Goal: Task Accomplishment & Management: Complete application form

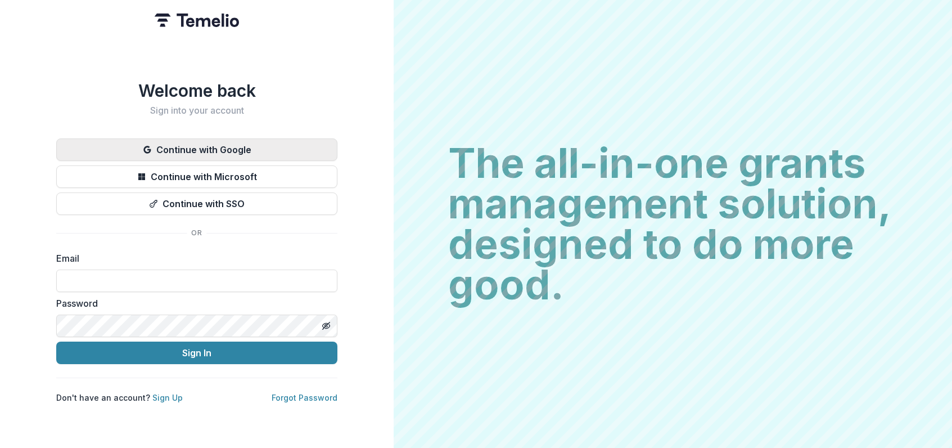
click at [230, 148] on button "Continue with Google" at bounding box center [196, 149] width 281 height 22
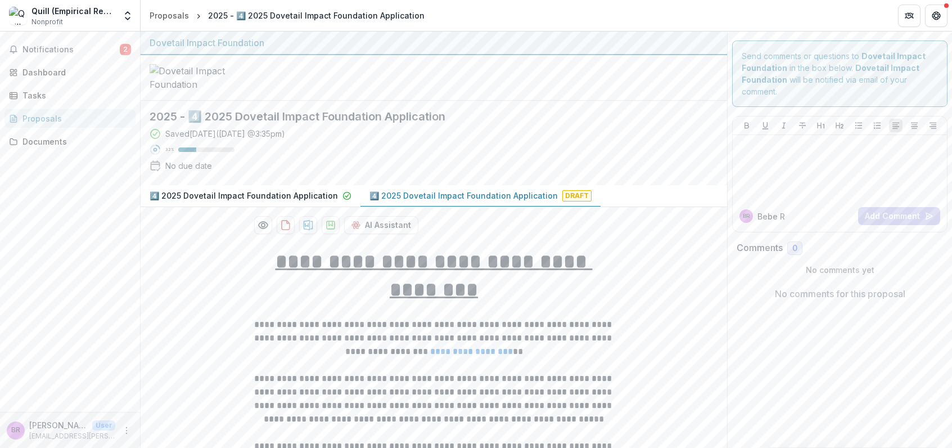
click at [398, 201] on p "4️⃣ 2025 Dovetail Impact Foundation Application" at bounding box center [463, 196] width 188 height 12
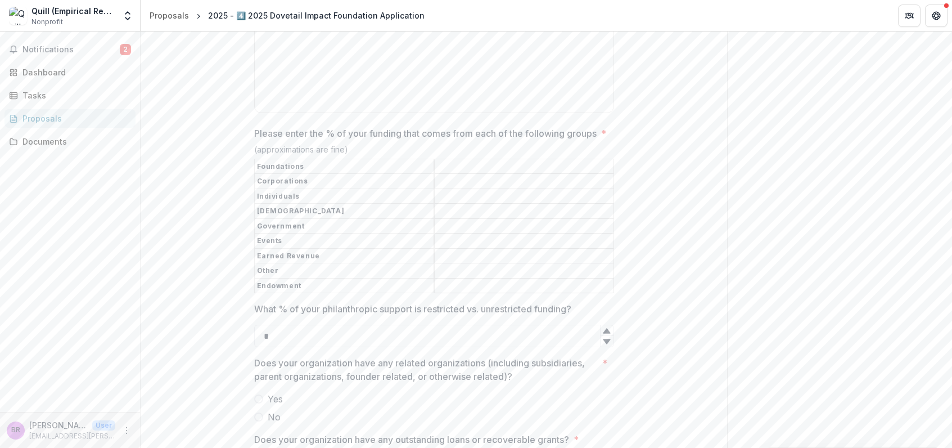
scroll to position [3282, 0]
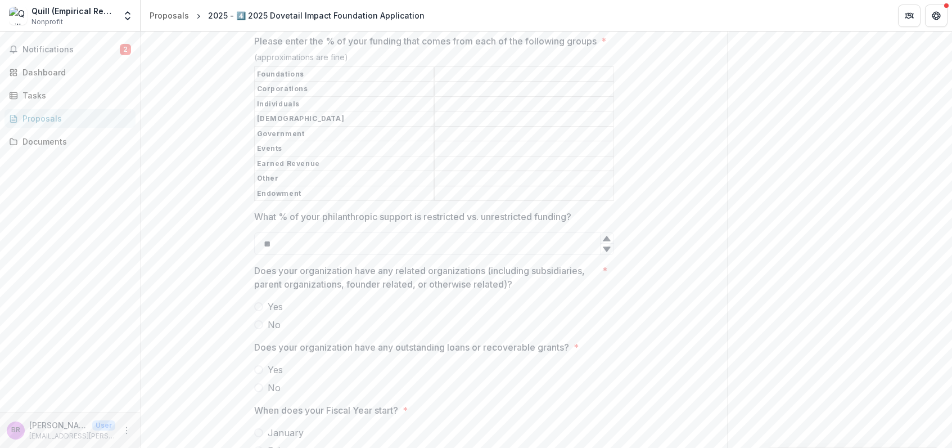
click at [605, 251] on icon at bounding box center [606, 248] width 7 height 5
click at [608, 243] on icon at bounding box center [606, 238] width 9 height 9
type input "*"
click at [608, 243] on icon at bounding box center [606, 238] width 9 height 9
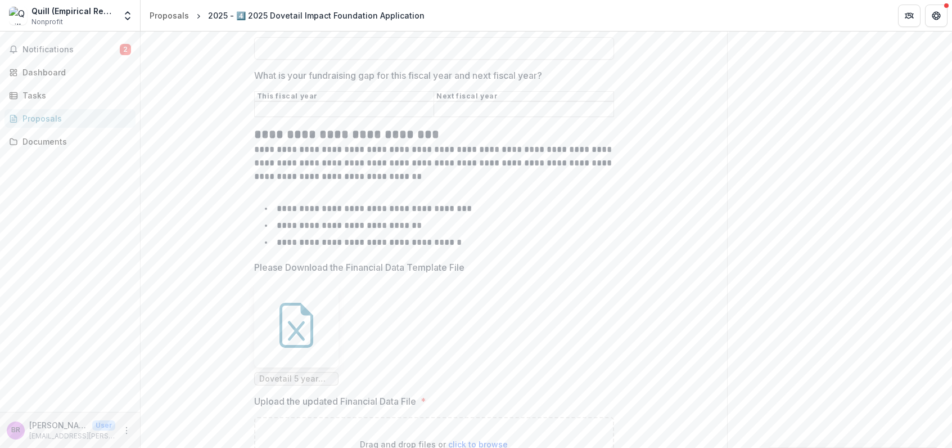
scroll to position [4112, 0]
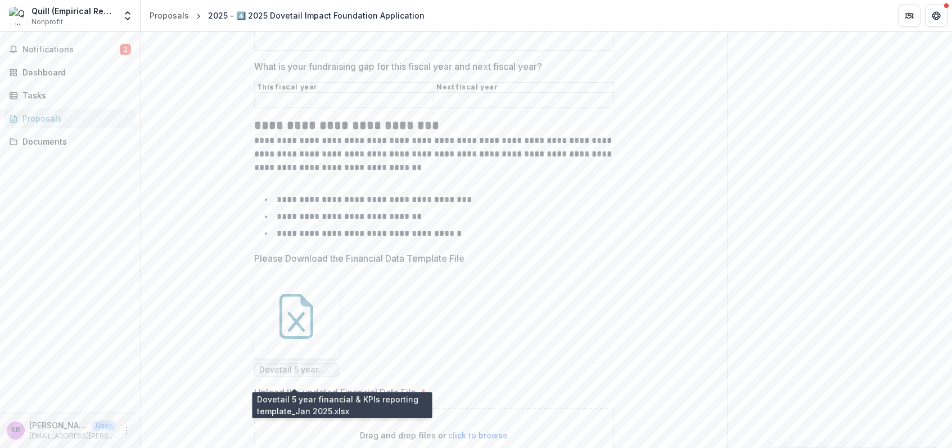
click at [313, 375] on span "Dovetail 5 year financial & KPIs reporting template_Jan 2025.xlsx" at bounding box center [296, 370] width 74 height 10
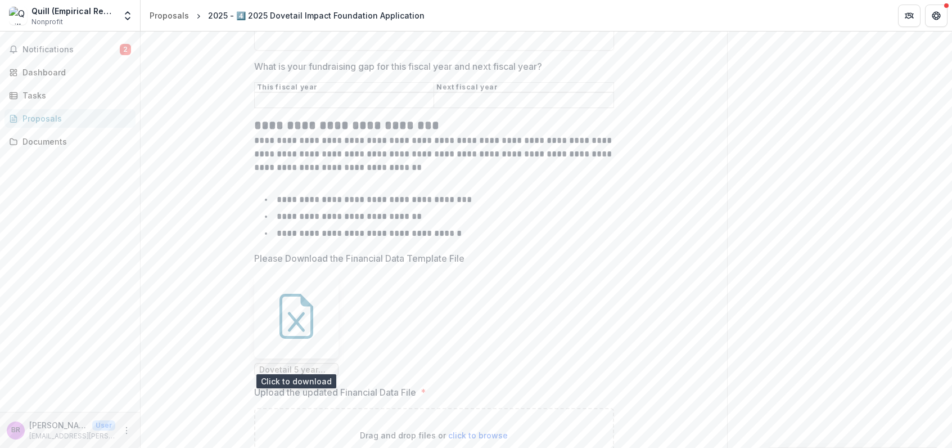
click at [309, 339] on icon at bounding box center [296, 316] width 34 height 45
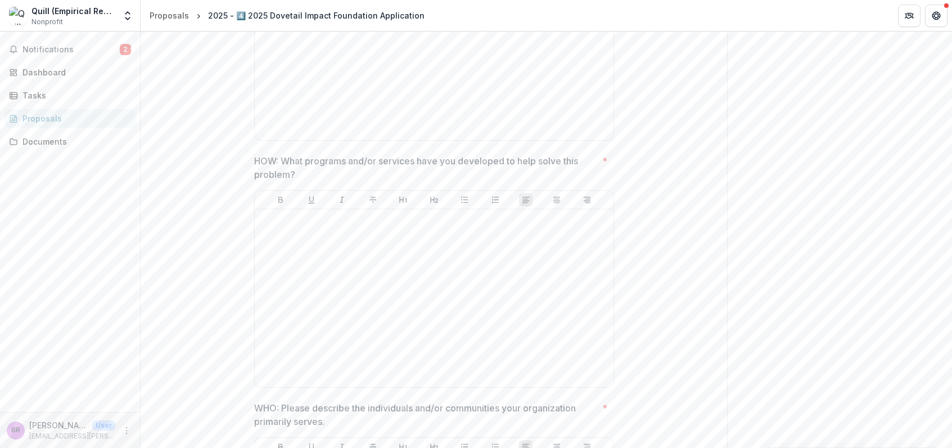
scroll to position [1080, 0]
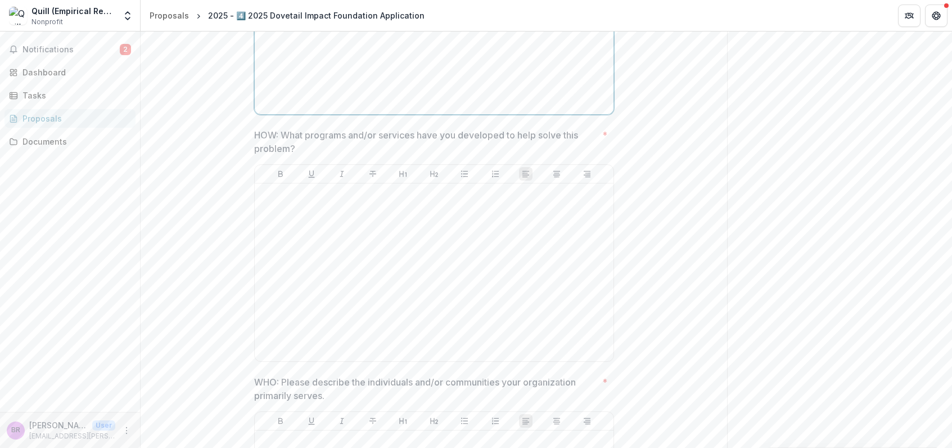
click at [352, 83] on div at bounding box center [434, 25] width 350 height 169
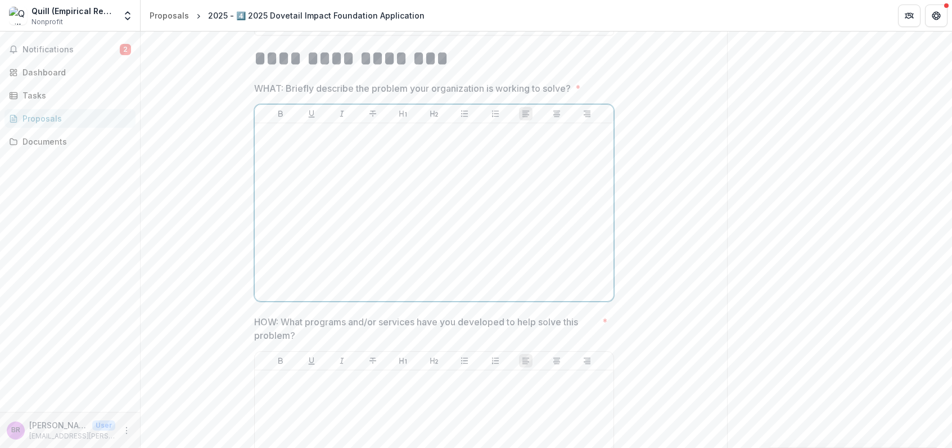
scroll to position [621, 0]
